Goal: Unclear: Browse casually

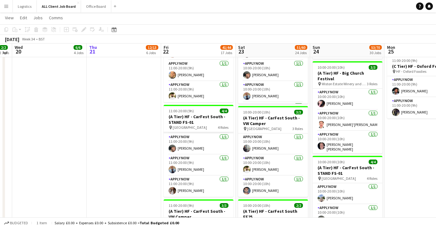
scroll to position [727, 0]
